Goal: Information Seeking & Learning: Compare options

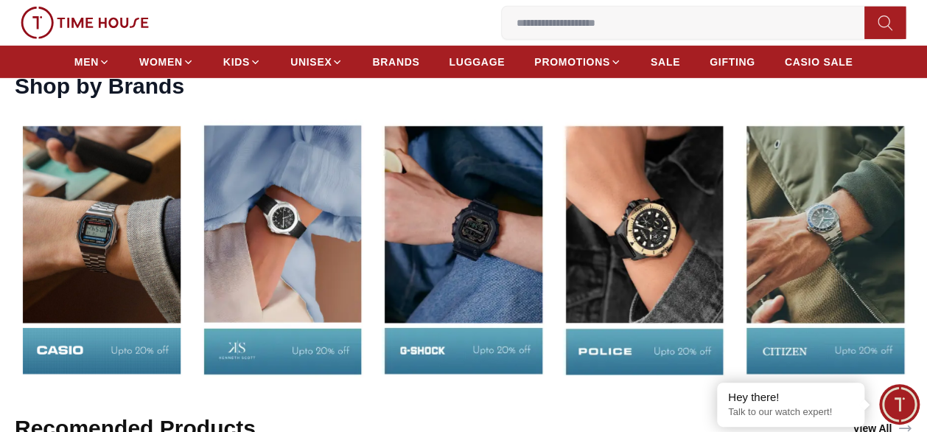
scroll to position [1990, 0]
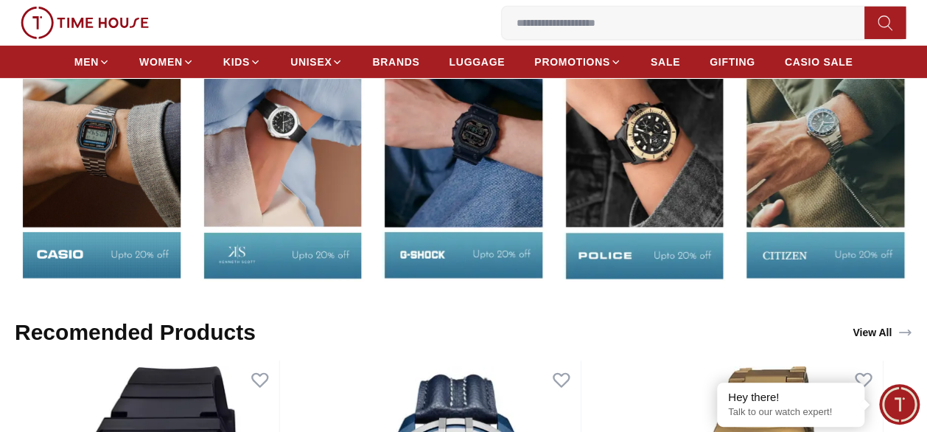
click at [604, 203] on div at bounding box center [464, 153] width 898 height 271
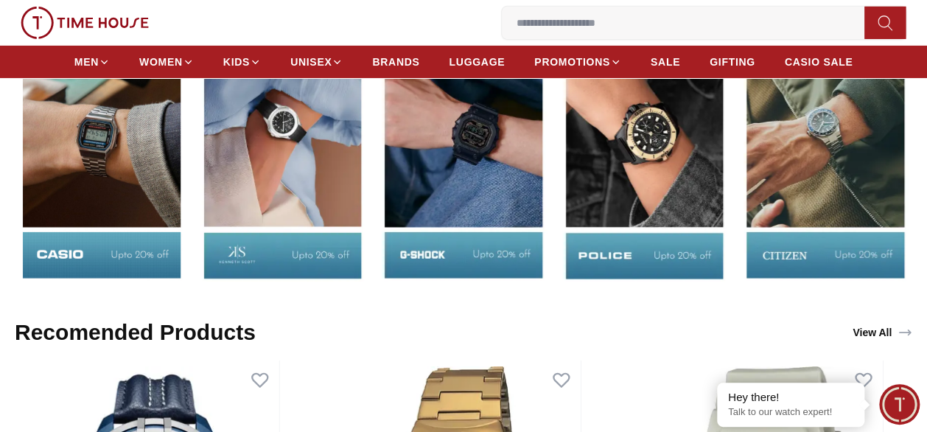
click at [429, 206] on div at bounding box center [464, 153] width 898 height 271
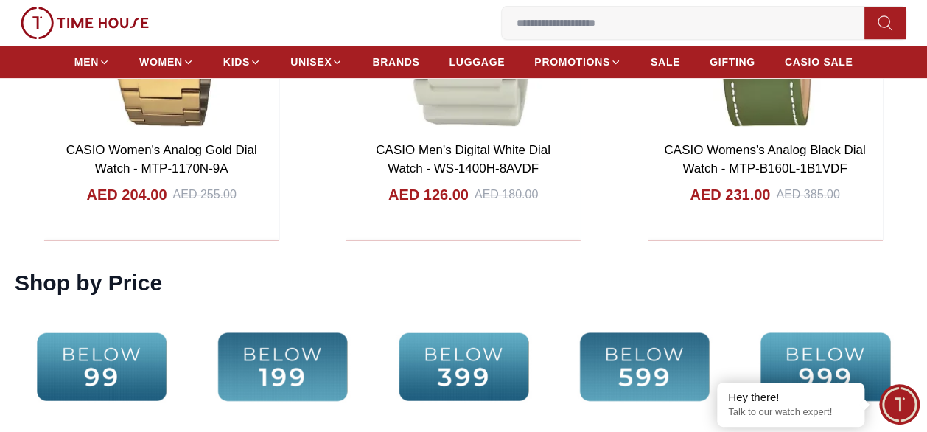
scroll to position [2653, 0]
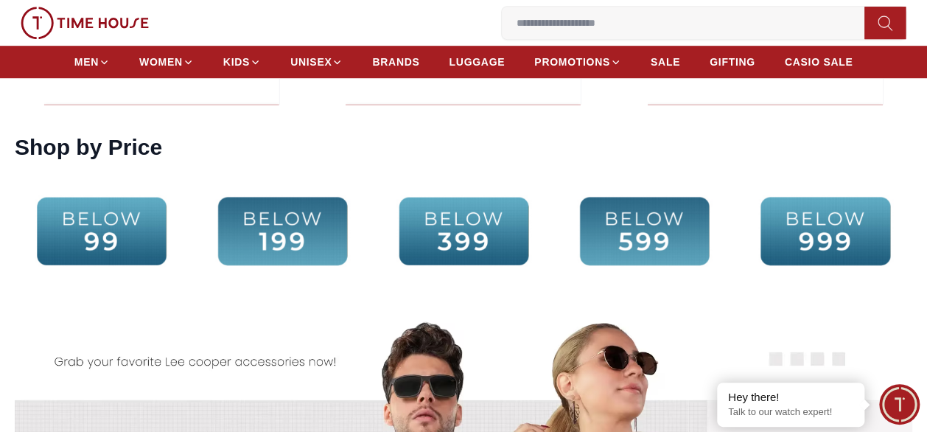
click at [672, 223] on img at bounding box center [645, 230] width 174 height 111
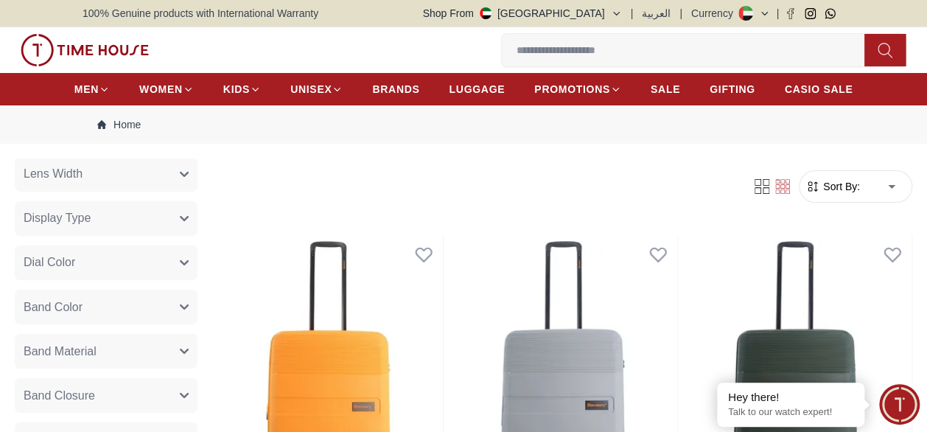
scroll to position [1031, 0]
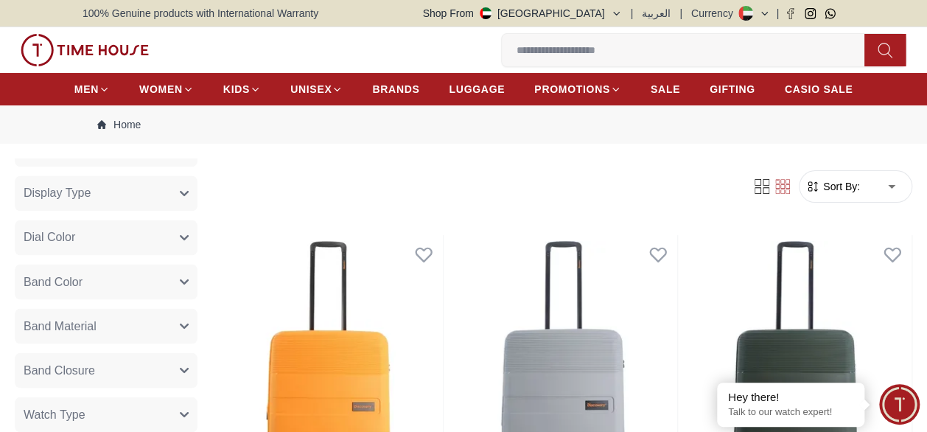
click at [831, 192] on span "Sort By:" at bounding box center [840, 186] width 40 height 15
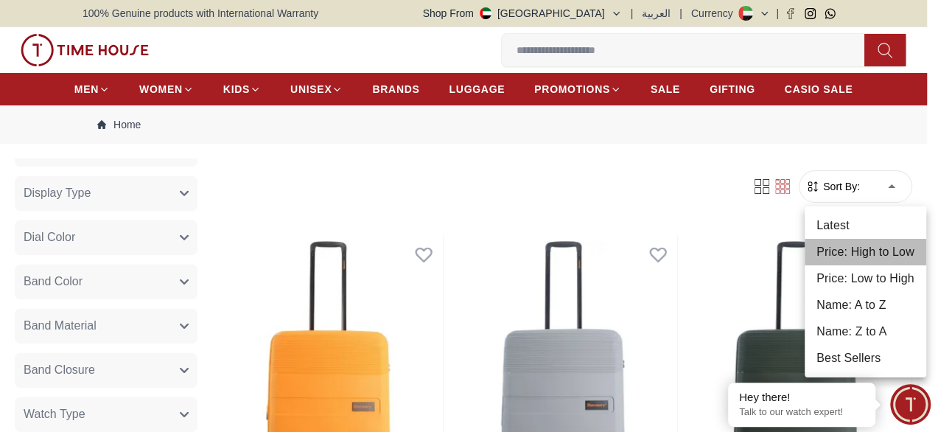
click at [873, 255] on li "Price: High to Low" at bounding box center [866, 252] width 122 height 27
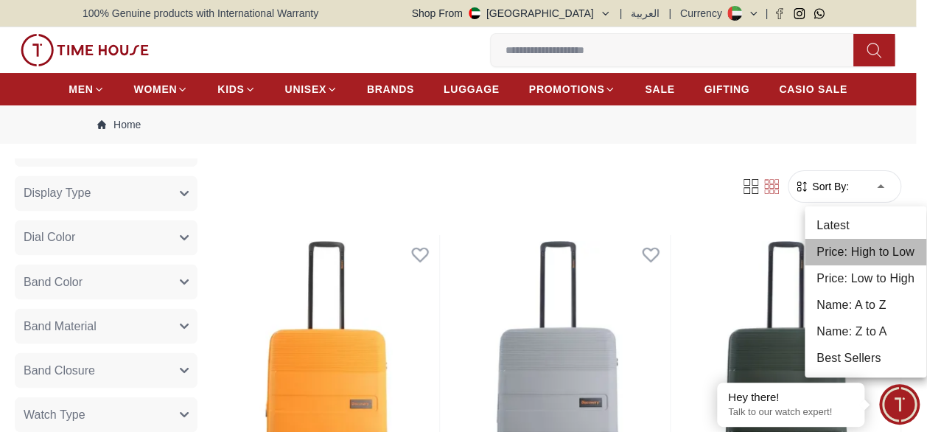
type input "*"
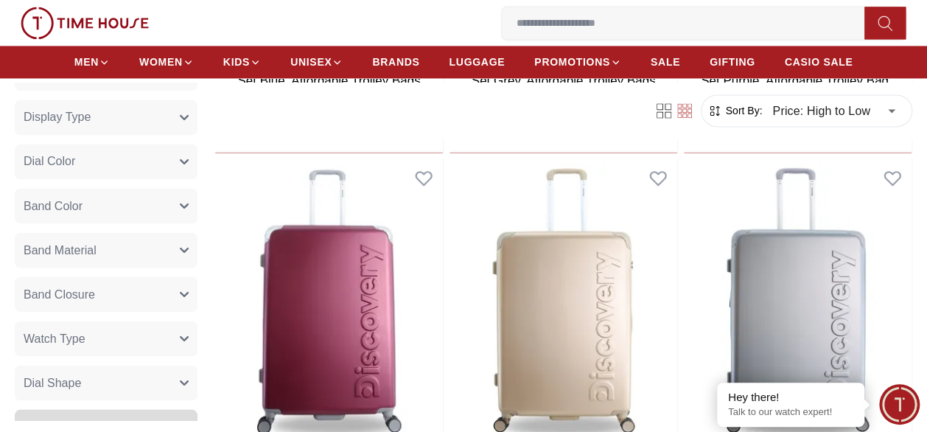
scroll to position [1031, 0]
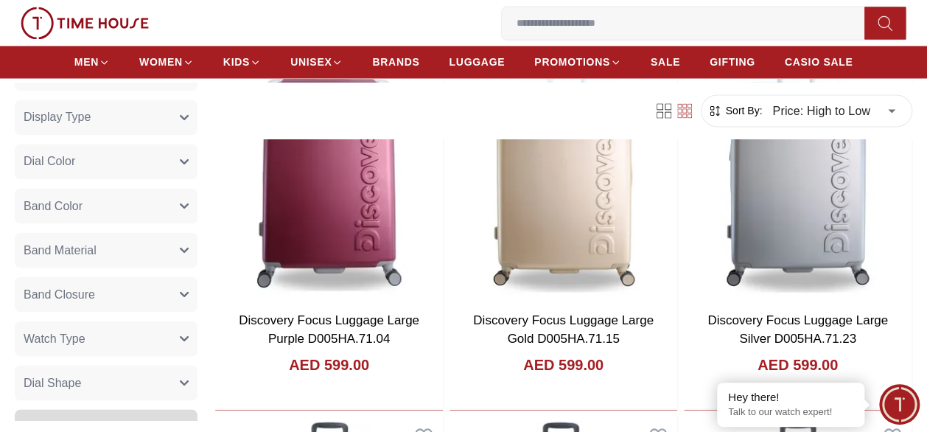
click at [660, 111] on icon at bounding box center [660, 114] width 7 height 7
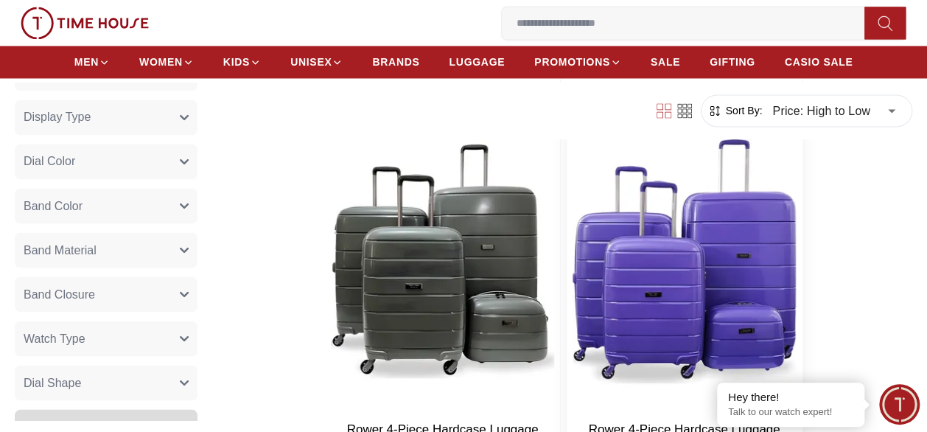
scroll to position [756, 0]
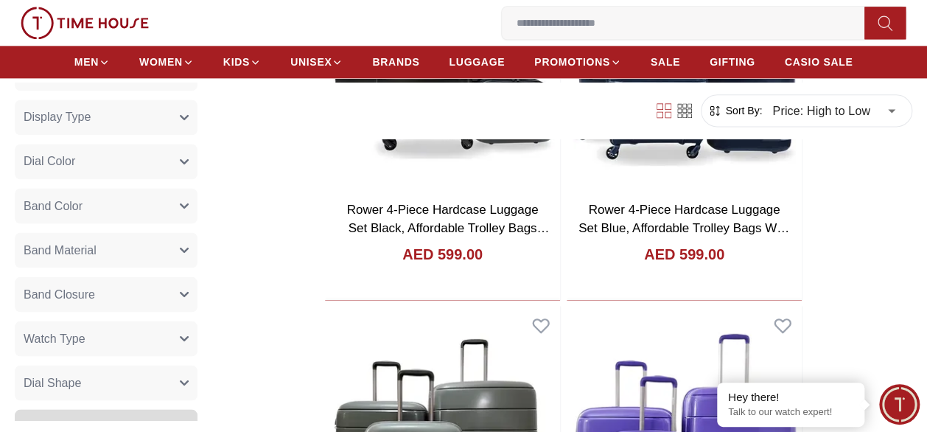
click at [675, 105] on div at bounding box center [674, 110] width 53 height 15
click at [680, 110] on icon at bounding box center [684, 110] width 15 height 15
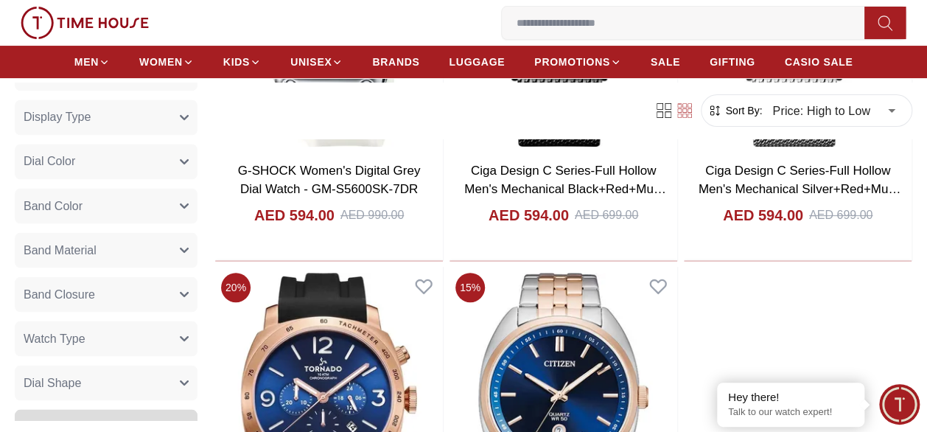
scroll to position [2406, 0]
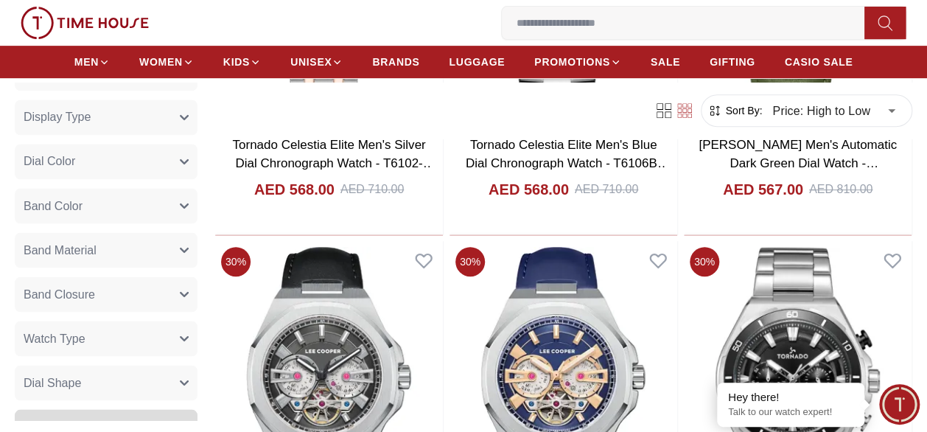
scroll to position [4912, 0]
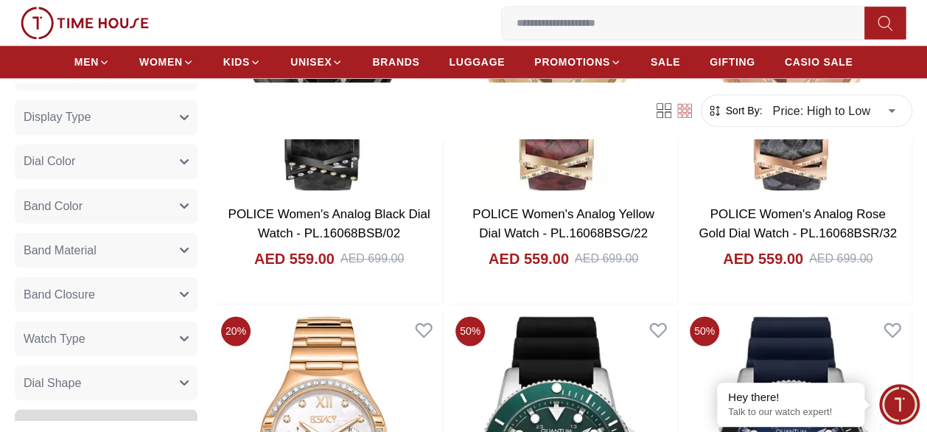
scroll to position [7639, 0]
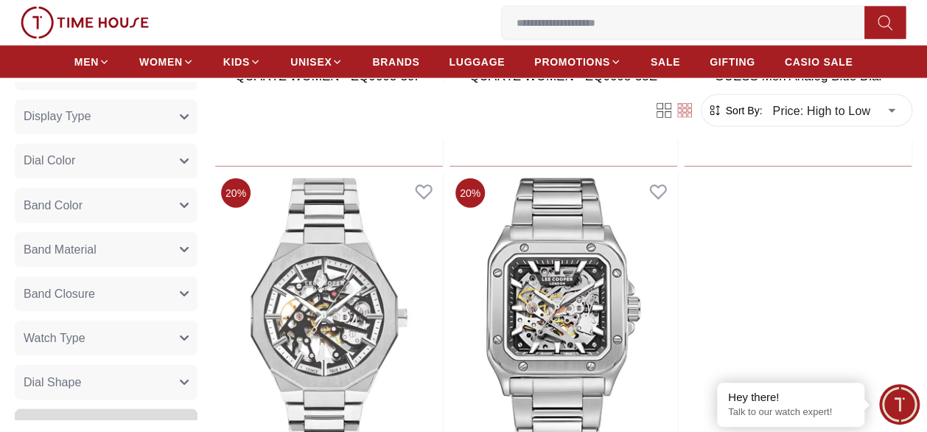
scroll to position [10587, 0]
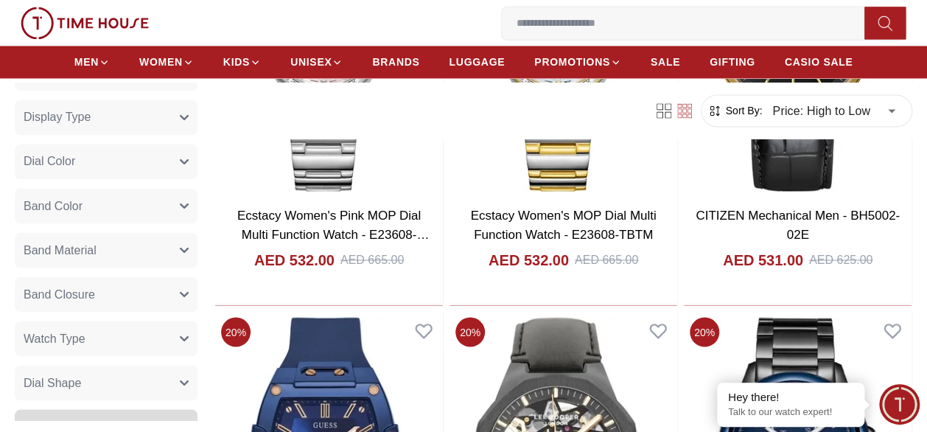
scroll to position [12430, 0]
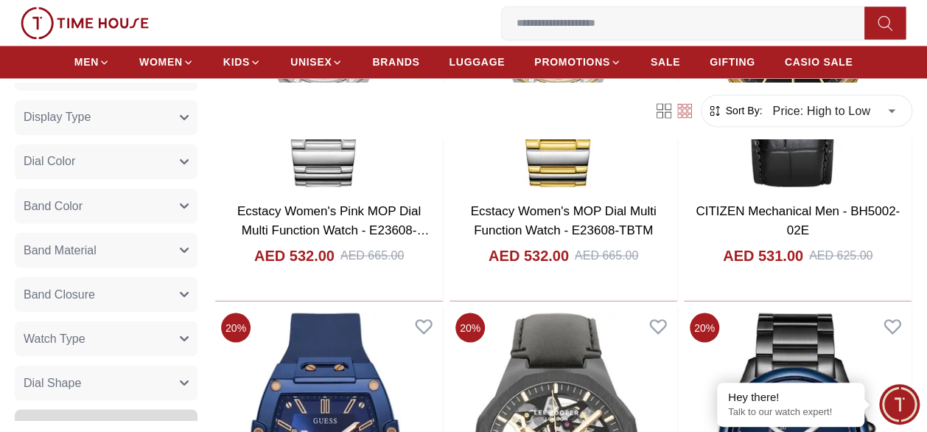
click at [355, 7] on div "0 Wishlist My Bag" at bounding box center [261, 23] width 481 height 32
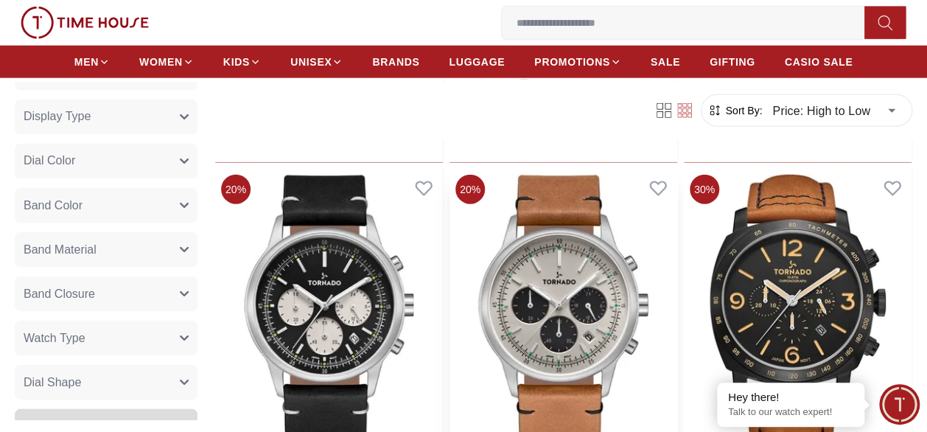
scroll to position [12946, 0]
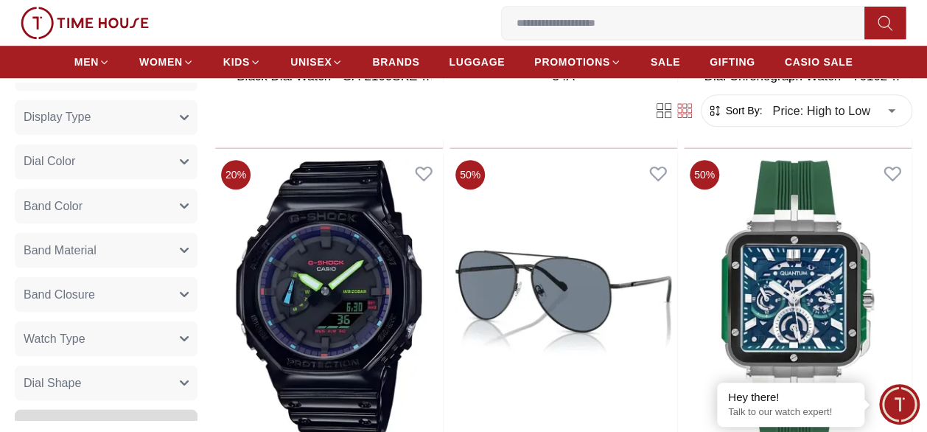
scroll to position [14198, 0]
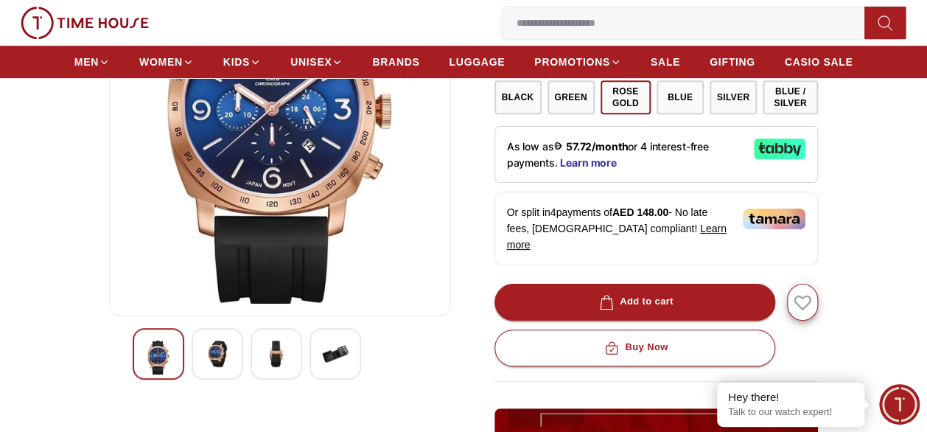
scroll to position [295, 0]
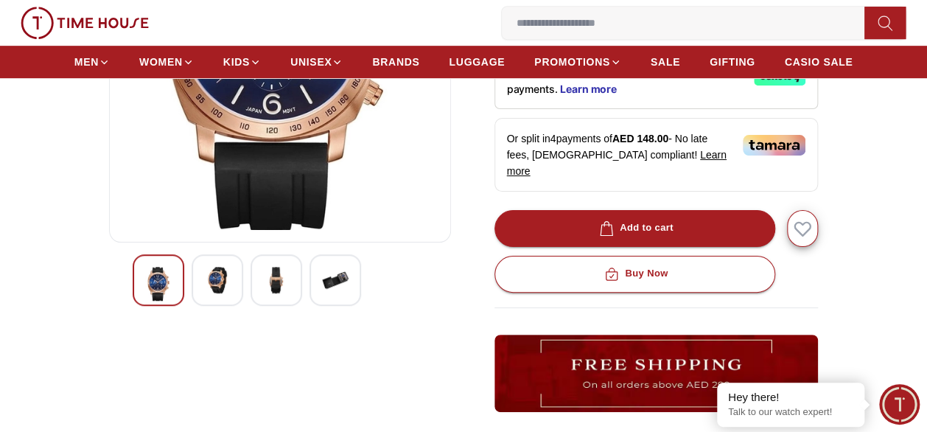
click at [210, 283] on img at bounding box center [217, 280] width 27 height 27
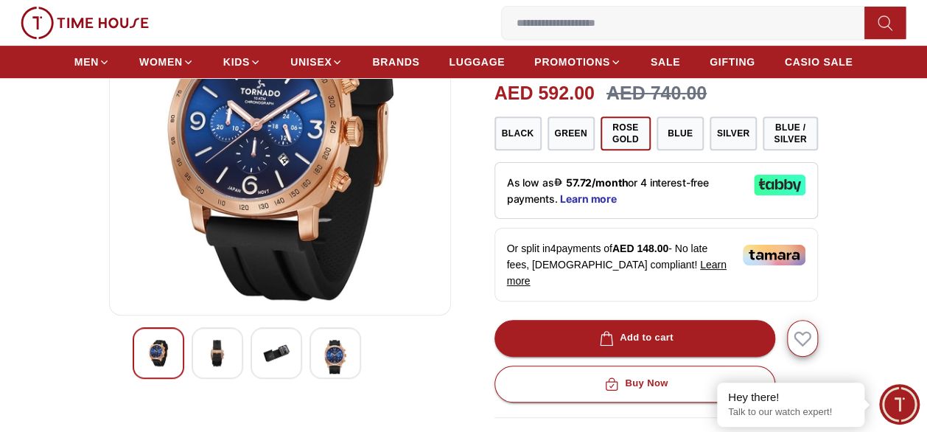
scroll to position [147, 0]
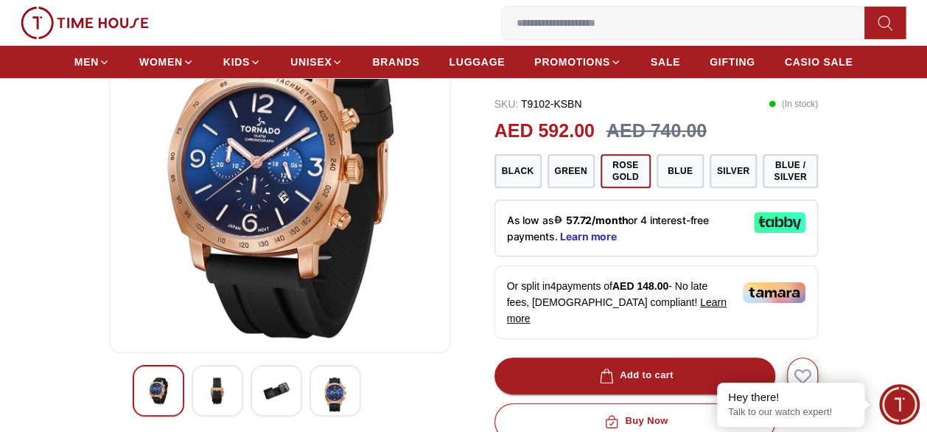
click at [279, 385] on img at bounding box center [276, 390] width 27 height 27
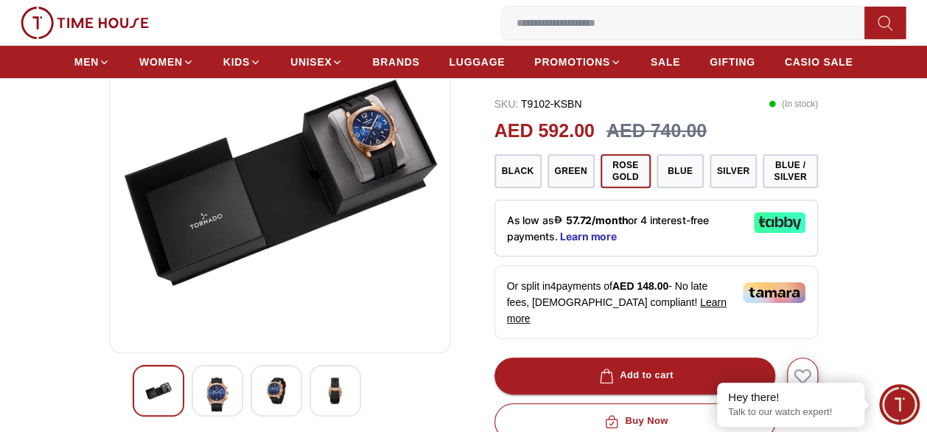
click at [339, 387] on img at bounding box center [335, 390] width 27 height 27
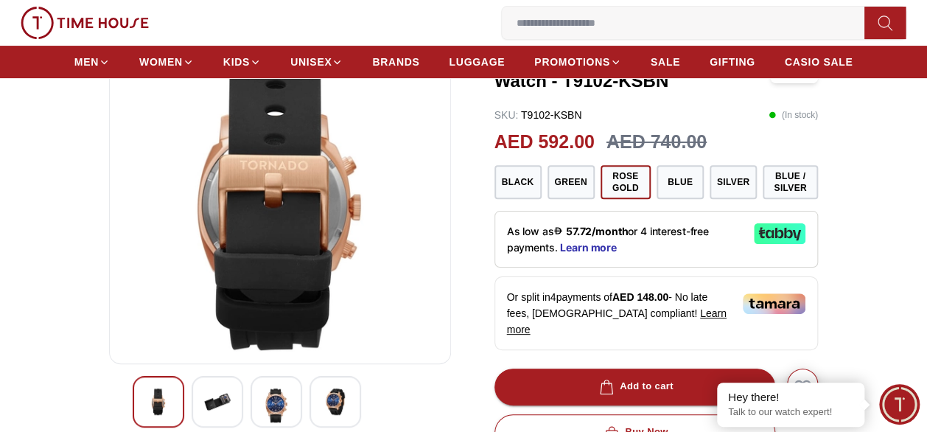
scroll to position [221, 0]
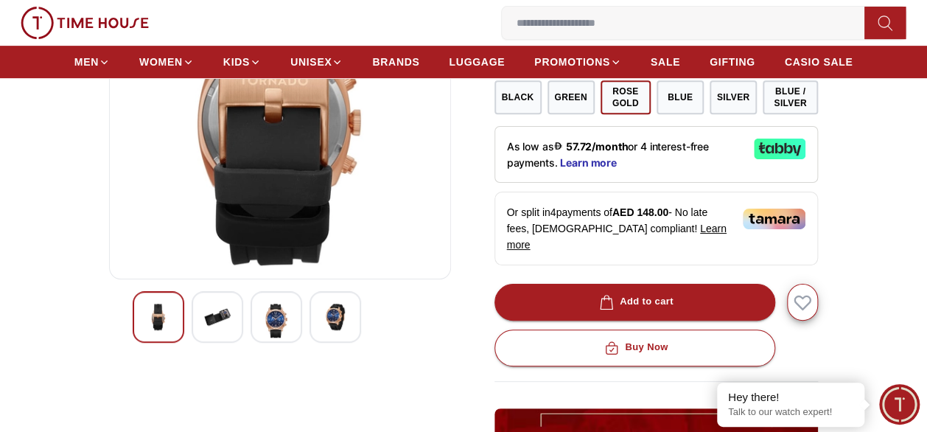
click at [170, 324] on img at bounding box center [158, 317] width 27 height 27
click at [196, 323] on div at bounding box center [218, 317] width 52 height 52
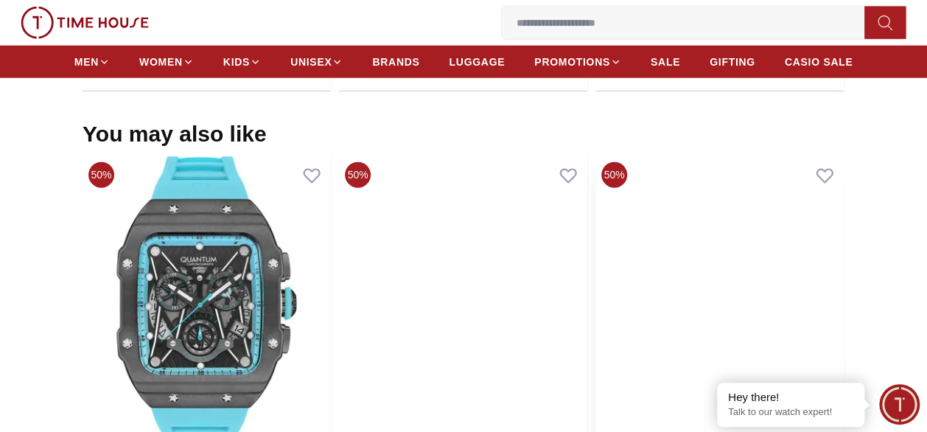
scroll to position [1474, 0]
